Goal: Information Seeking & Learning: Learn about a topic

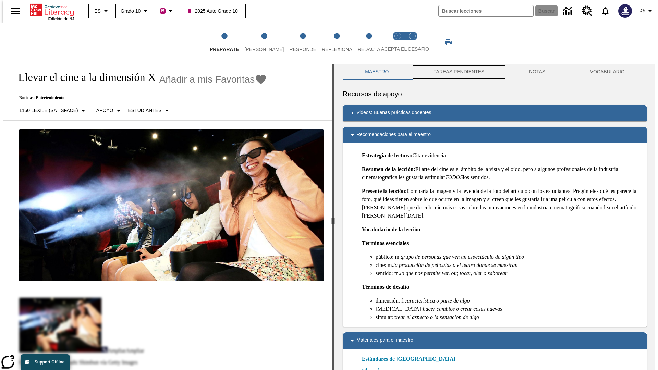
click at [458, 72] on button "TAREAS PENDIENTES" at bounding box center [460, 72] width 96 height 16
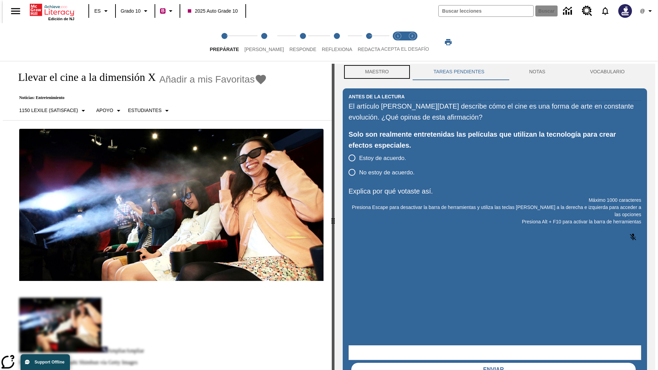
scroll to position [0, 0]
